Goal: Task Accomplishment & Management: Use online tool/utility

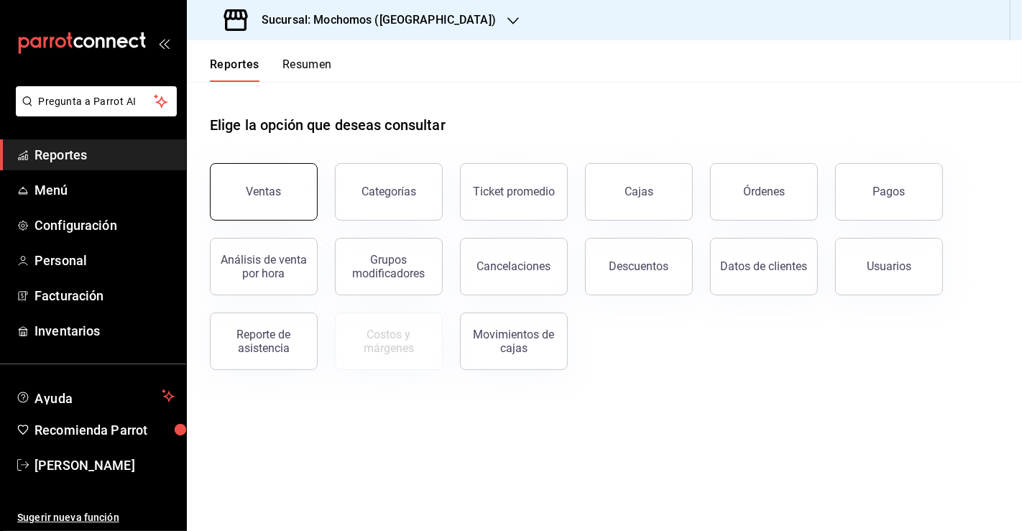
click at [277, 191] on div "Ventas" at bounding box center [263, 192] width 35 height 14
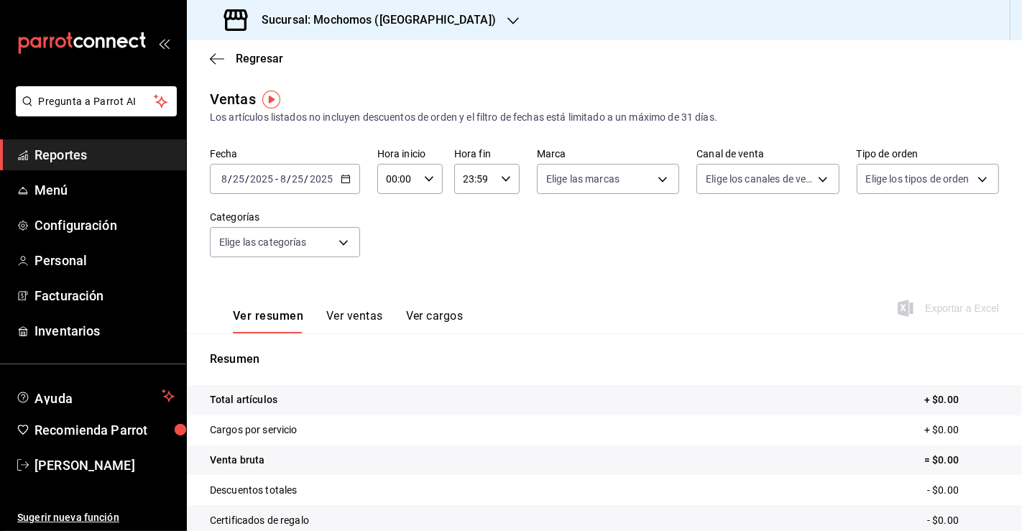
click at [343, 175] on icon "button" at bounding box center [346, 179] width 10 height 10
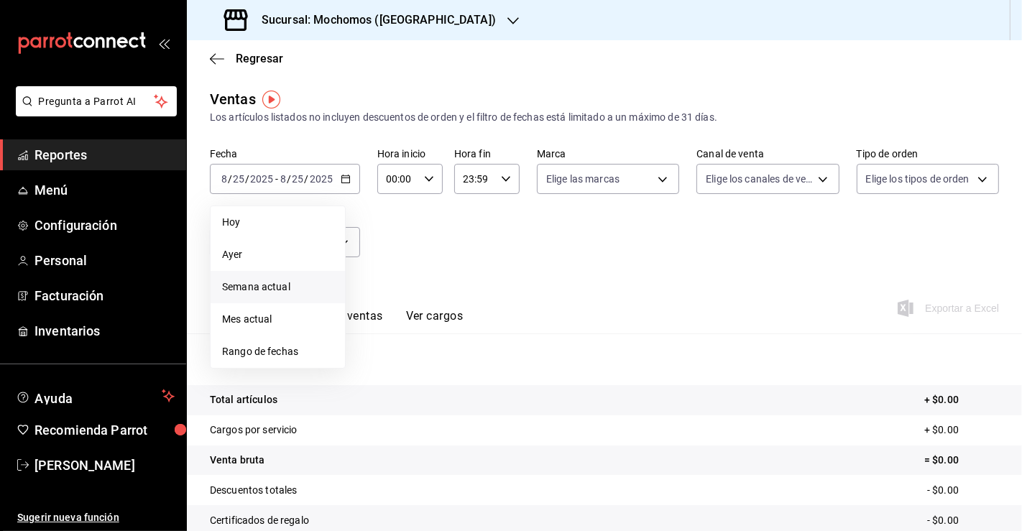
click at [298, 284] on span "Semana actual" at bounding box center [277, 286] width 111 height 15
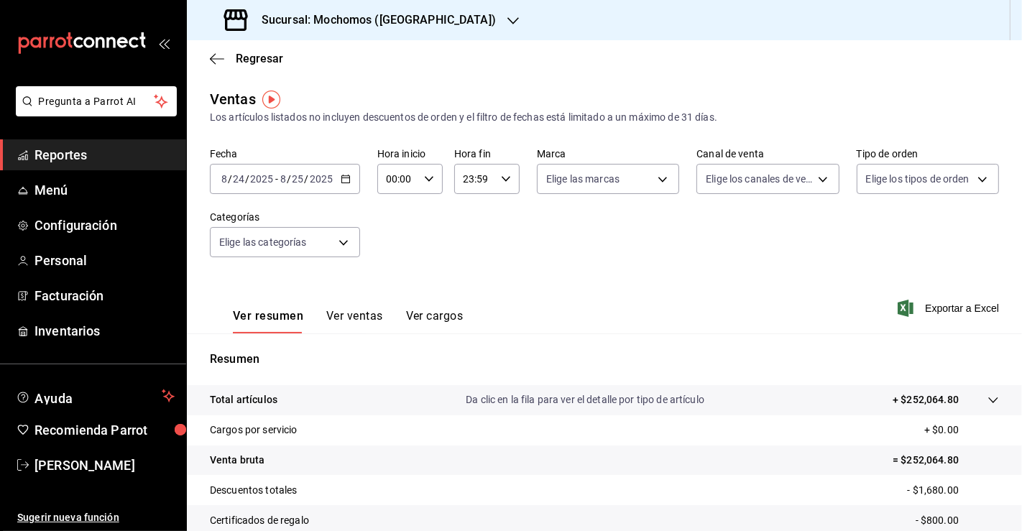
click at [353, 170] on div "[DATE] [DATE] - [DATE] [DATE]" at bounding box center [285, 179] width 150 height 30
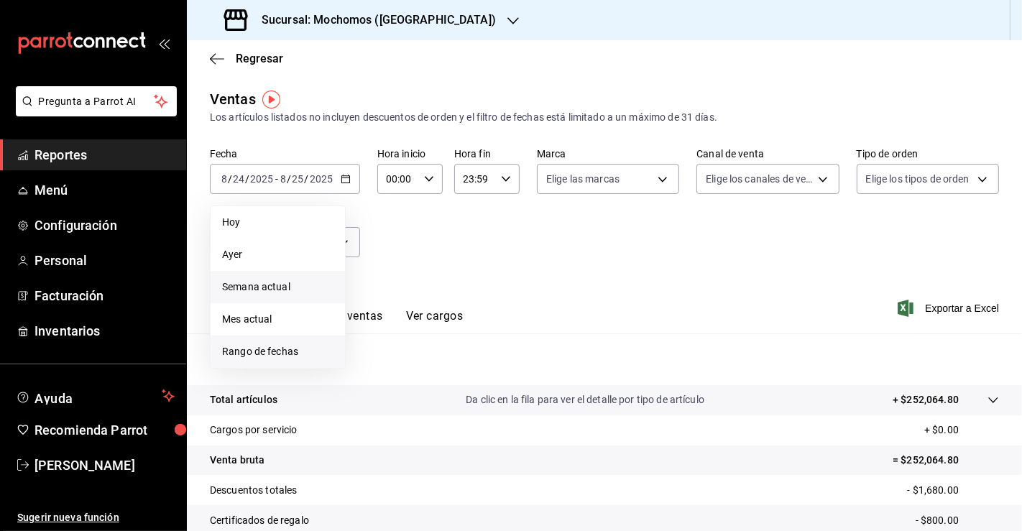
click at [315, 354] on span "Rango de fechas" at bounding box center [277, 351] width 111 height 15
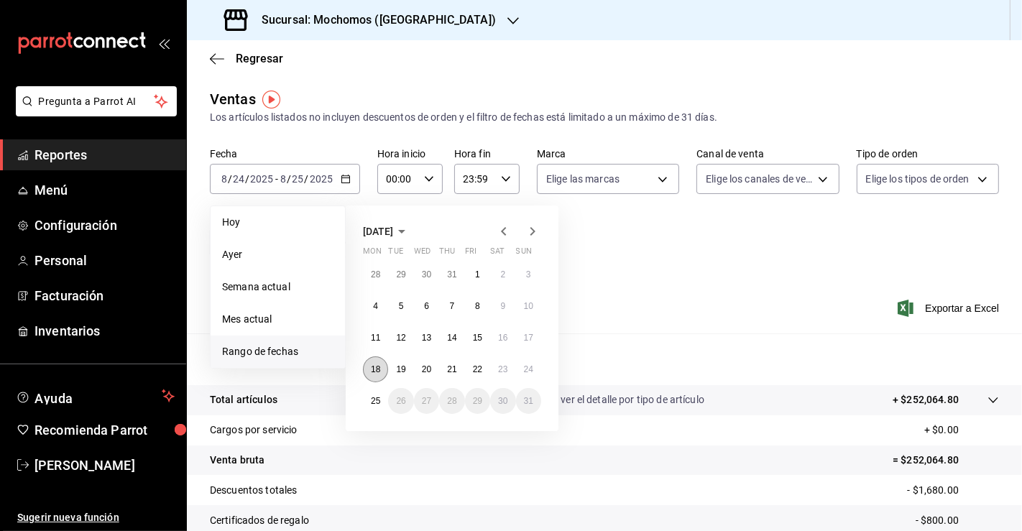
click at [381, 363] on button "18" at bounding box center [375, 369] width 25 height 26
click at [377, 404] on abbr "25" at bounding box center [375, 401] width 9 height 10
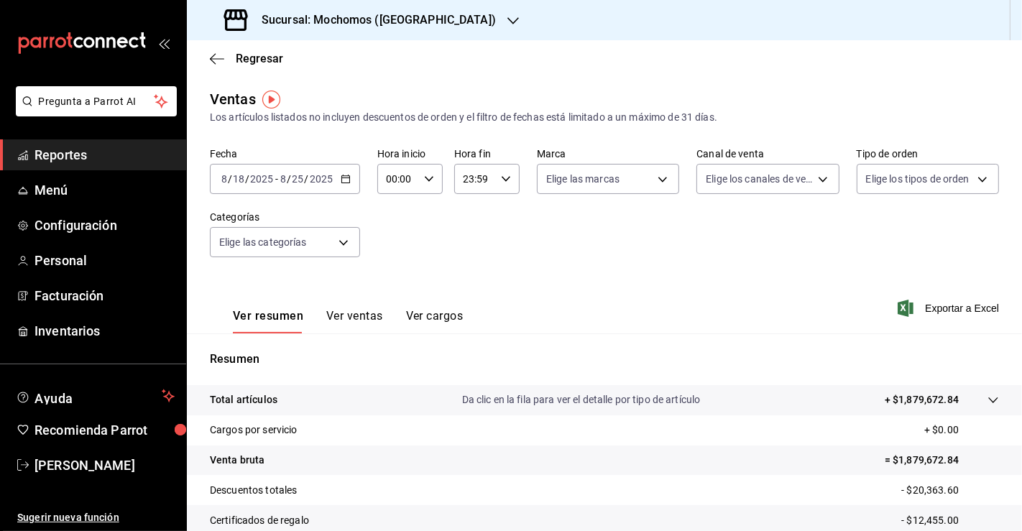
click at [426, 170] on div "00:00 Hora inicio" at bounding box center [409, 179] width 65 height 30
click at [394, 299] on button "02" at bounding box center [392, 284] width 27 height 29
click at [392, 305] on button "03" at bounding box center [392, 319] width 27 height 29
type input "03:00"
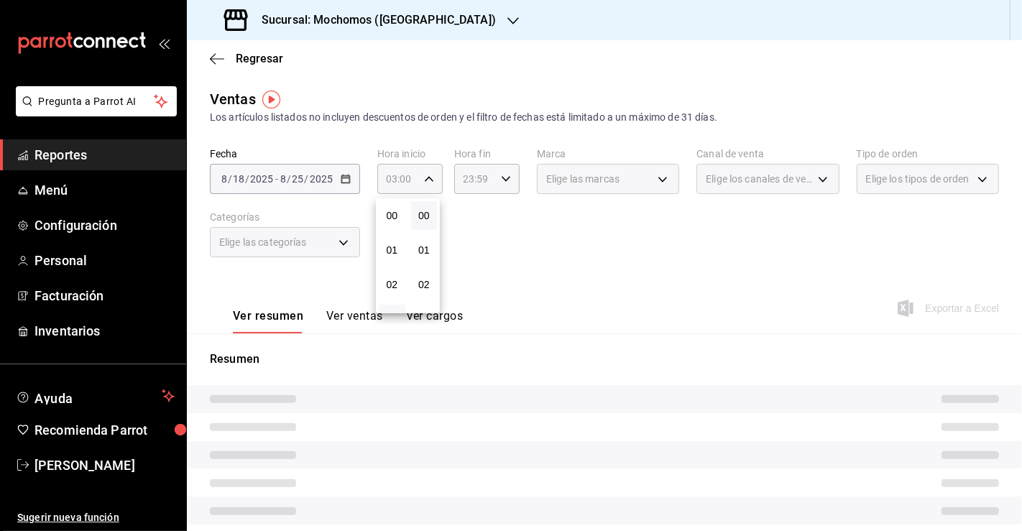
click at [392, 305] on button "03" at bounding box center [392, 319] width 27 height 29
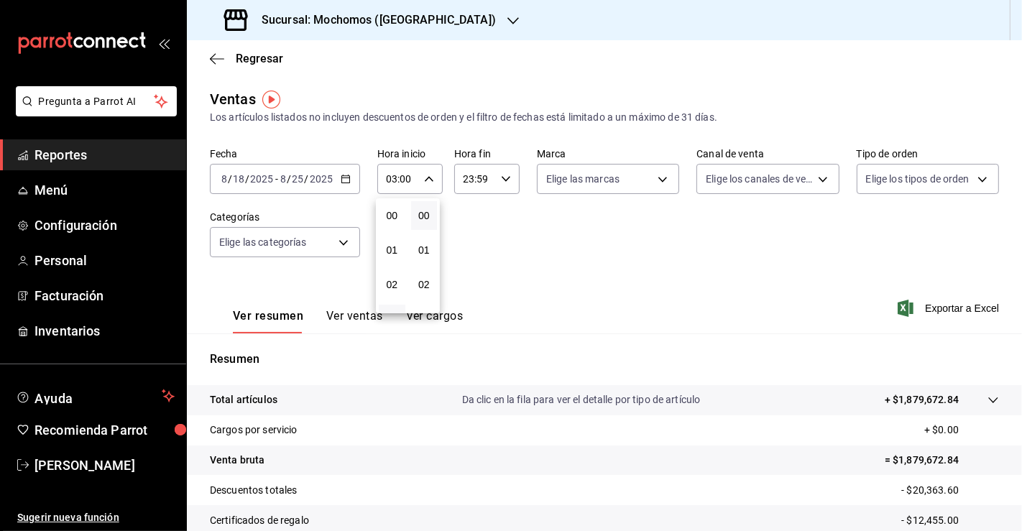
click at [396, 303] on div "03" at bounding box center [392, 319] width 32 height 34
click at [565, 204] on div at bounding box center [511, 265] width 1022 height 531
click at [927, 307] on span "Exportar a Excel" at bounding box center [949, 308] width 98 height 17
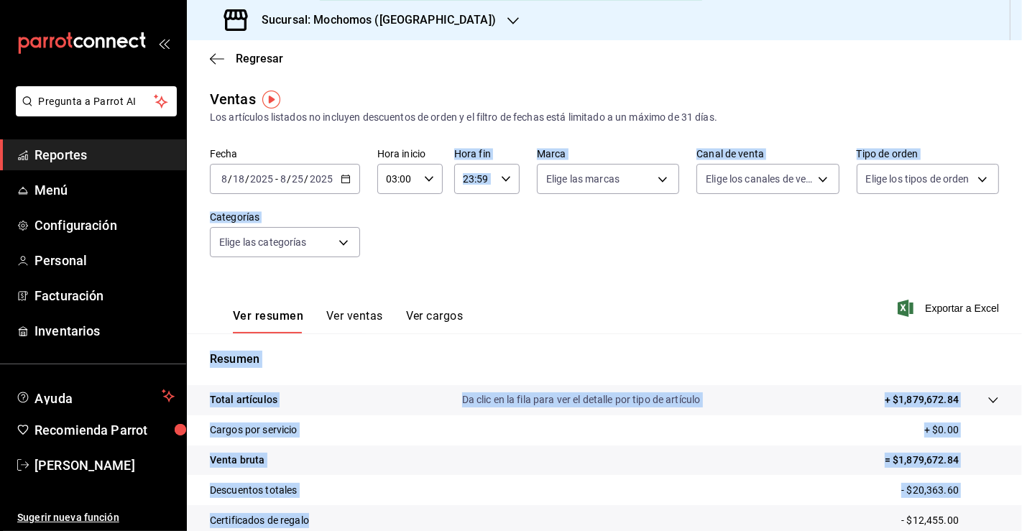
drag, startPoint x: 445, startPoint y: 273, endPoint x: 506, endPoint y: 517, distance: 251.6
click at [506, 517] on div "Ventas Los artículos listados no incluyen descuentos de orden y el filtro de fe…" at bounding box center [604, 376] width 835 height 577
